Goal: Information Seeking & Learning: Learn about a topic

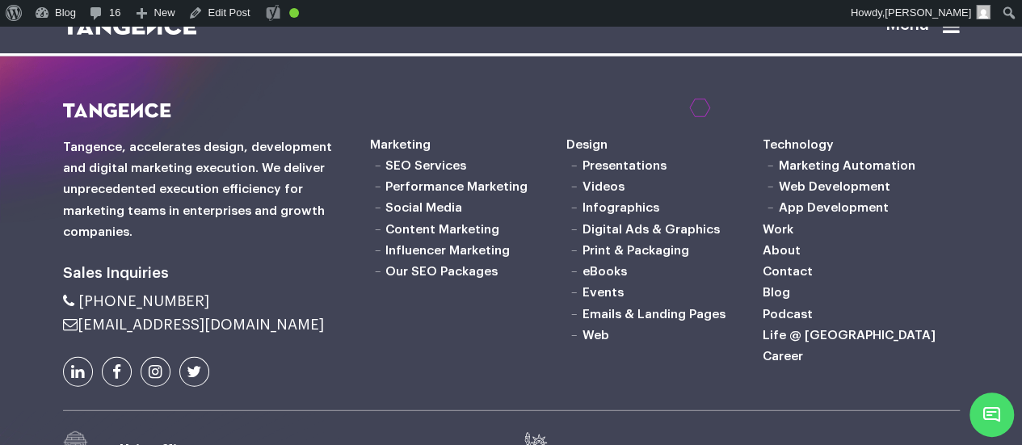
scroll to position [8117, 0]
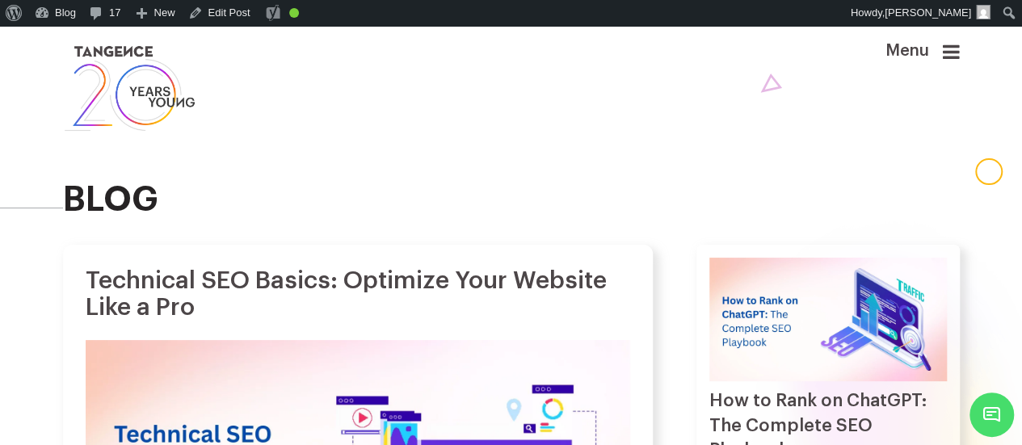
click at [459, 201] on h2 "blog" at bounding box center [511, 199] width 896 height 37
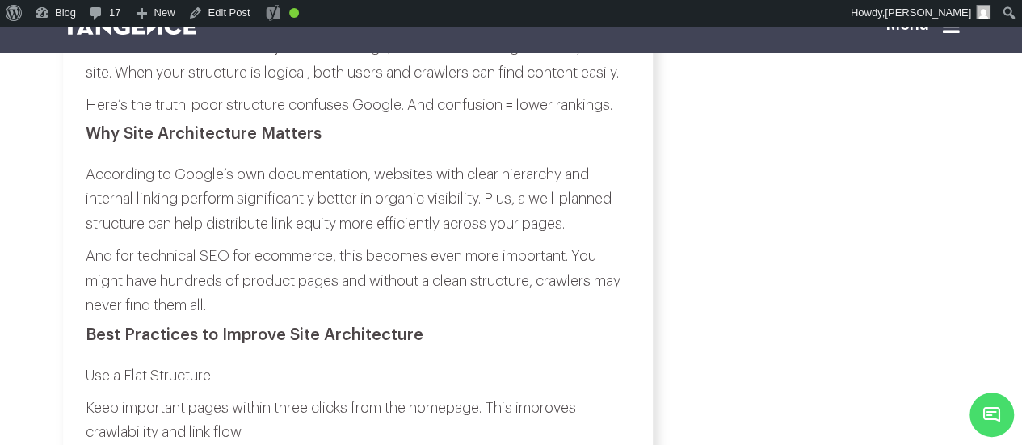
scroll to position [1833, 0]
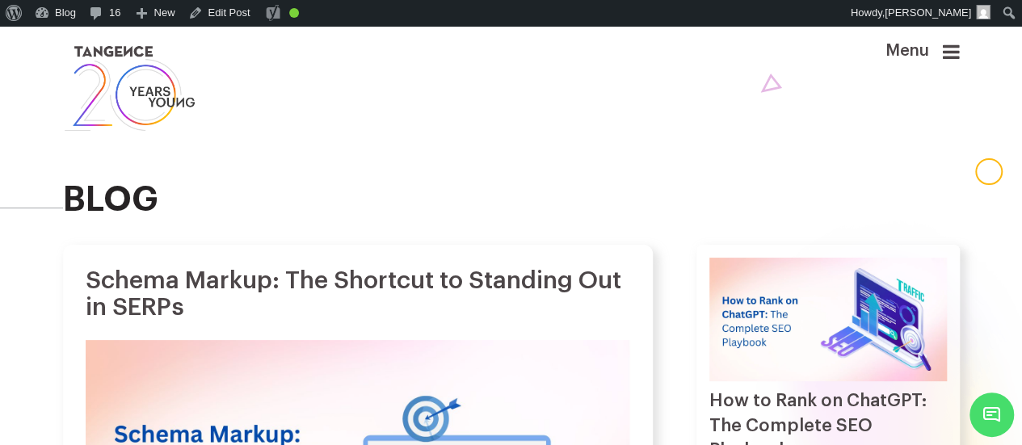
click at [510, 245] on div "blog" at bounding box center [511, 135] width 921 height 219
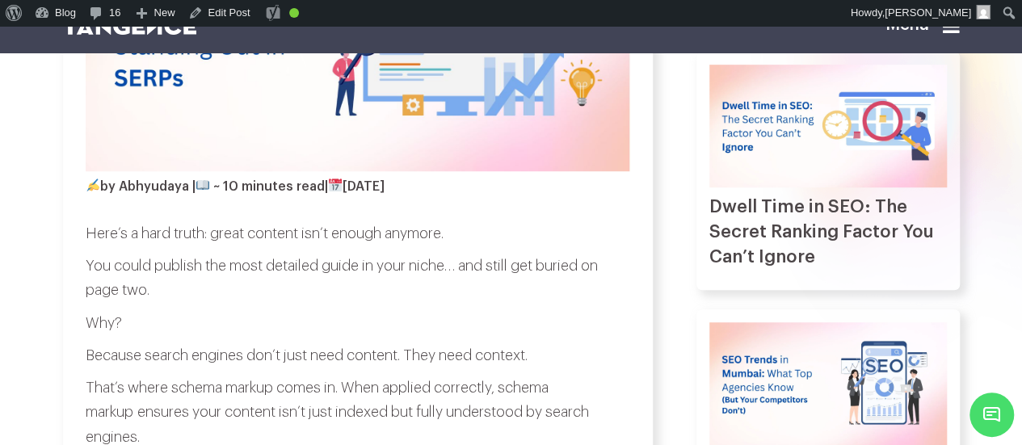
scroll to position [454, 0]
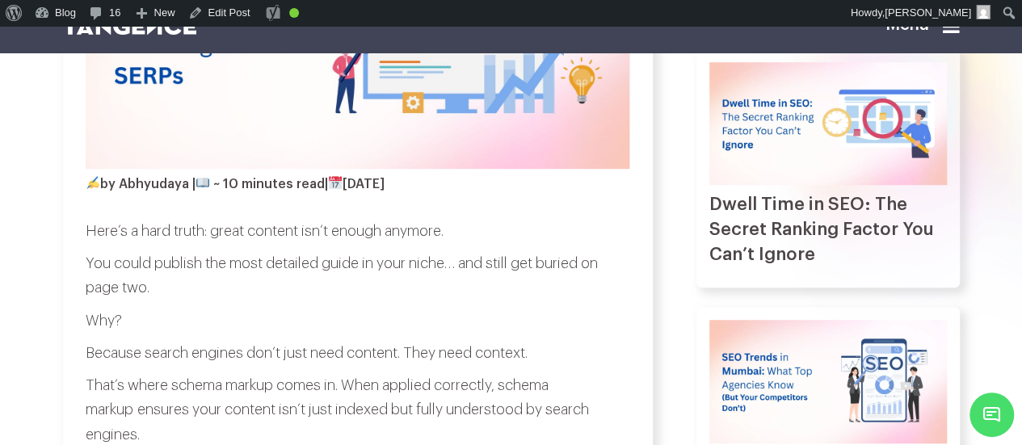
click at [598, 334] on p "Why?" at bounding box center [358, 321] width 544 height 25
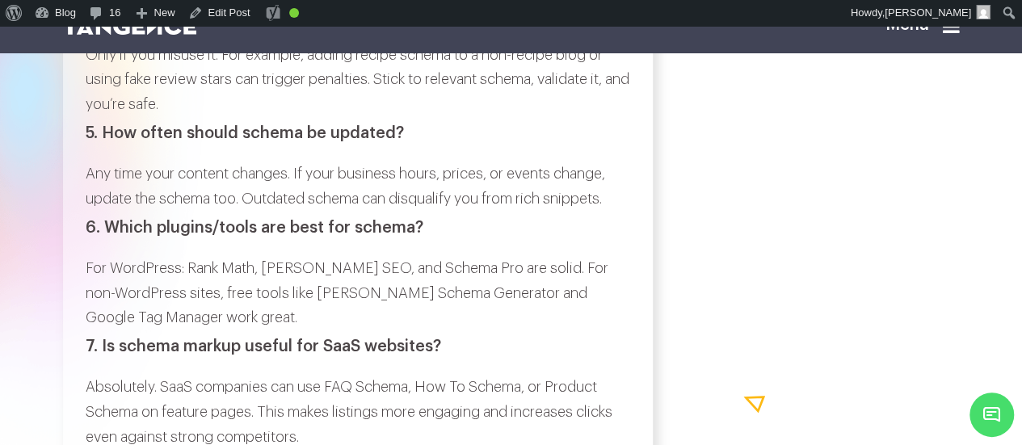
scroll to position [7626, 0]
